Goal: Information Seeking & Learning: Learn about a topic

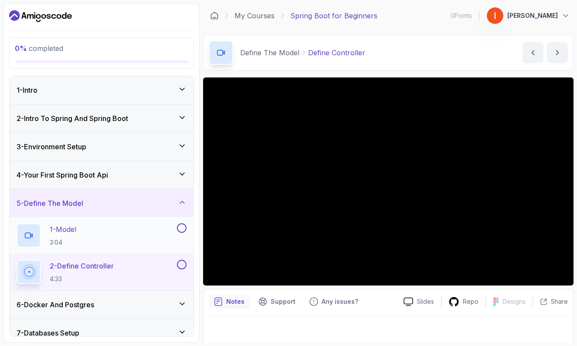
scroll to position [79, 0]
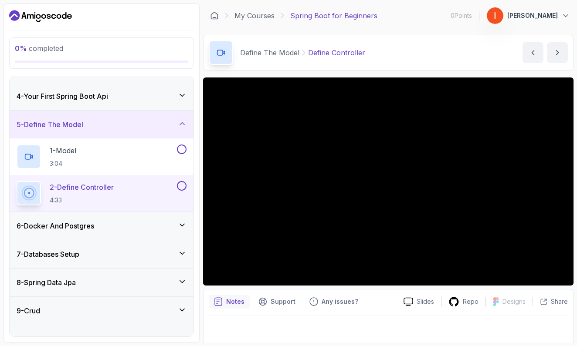
click at [154, 234] on div "6 - Docker And Postgres" at bounding box center [102, 226] width 184 height 28
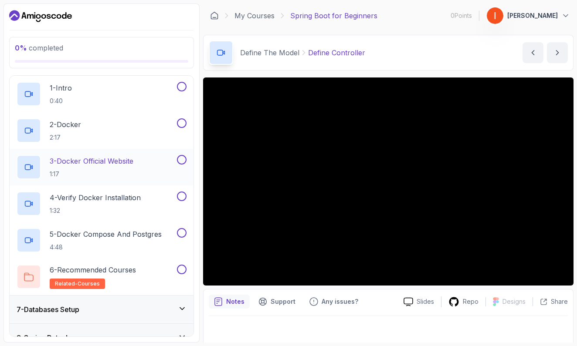
scroll to position [177, 0]
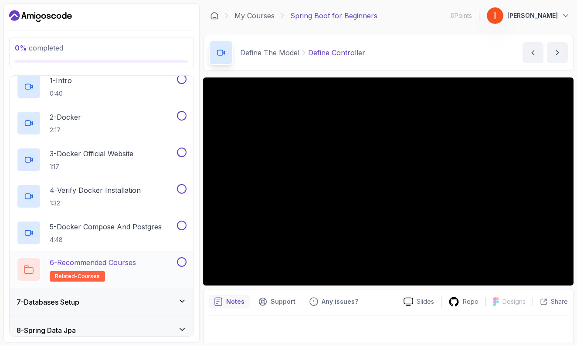
click at [145, 264] on div "6 - Recommended Courses related-courses" at bounding box center [96, 269] width 159 height 24
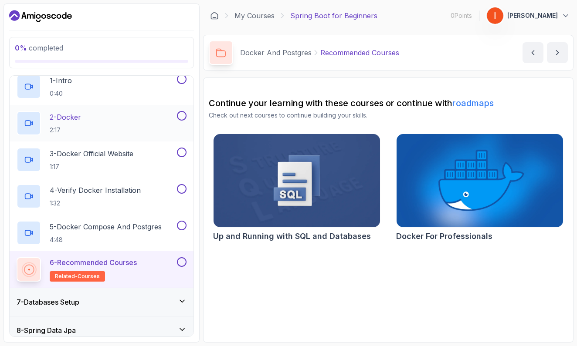
click at [111, 109] on div "2 - Docker 2:17" at bounding box center [102, 123] width 184 height 37
click at [119, 121] on div "2 - Docker 2:17" at bounding box center [96, 123] width 159 height 24
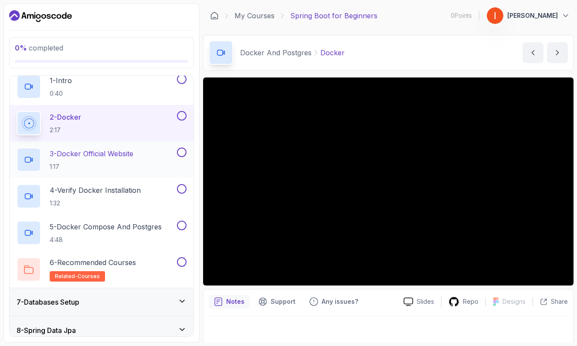
click at [110, 155] on p "3 - Docker Official Website" at bounding box center [92, 154] width 84 height 10
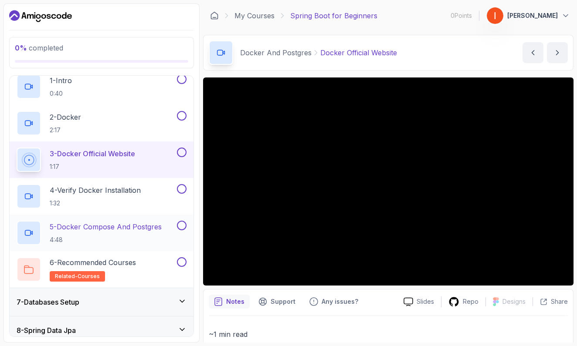
click at [110, 221] on div "5 - Docker Compose And Postgres 4:48" at bounding box center [96, 233] width 159 height 24
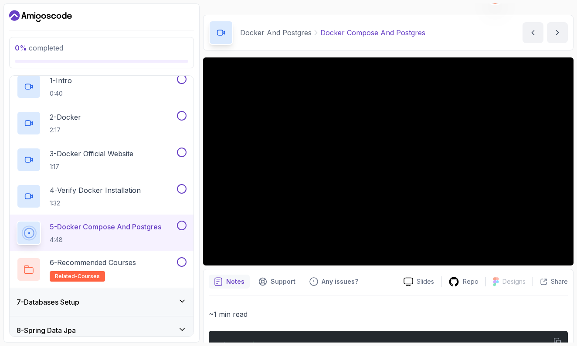
scroll to position [21, 0]
